Goal: Navigation & Orientation: Find specific page/section

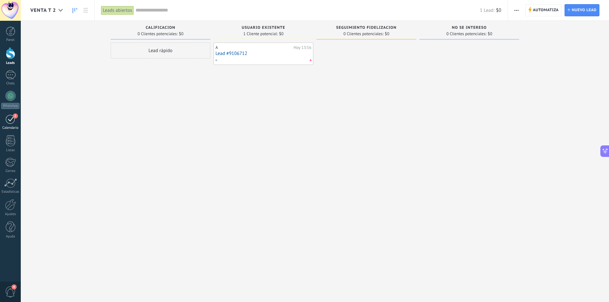
click at [9, 119] on div "2" at bounding box center [10, 119] width 10 height 10
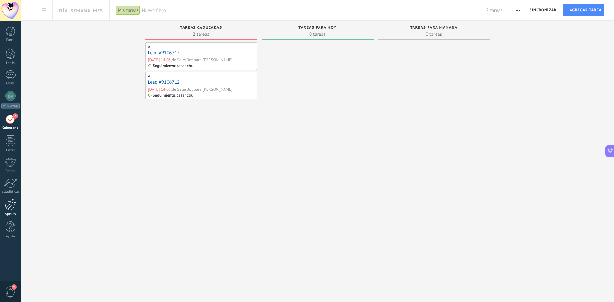
click at [15, 207] on div at bounding box center [10, 204] width 11 height 11
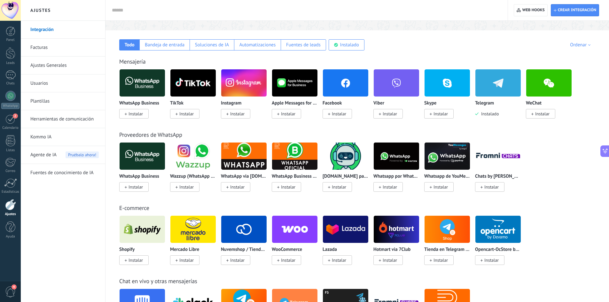
scroll to position [32, 0]
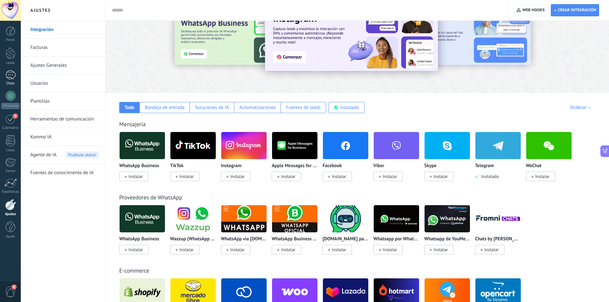
click at [7, 76] on div "1" at bounding box center [10, 74] width 10 height 9
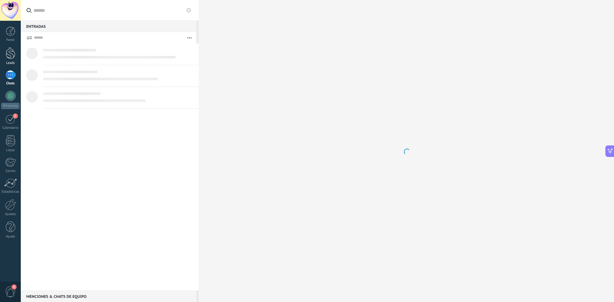
click at [8, 56] on div at bounding box center [11, 53] width 10 height 12
